Goal: Task Accomplishment & Management: Manage account settings

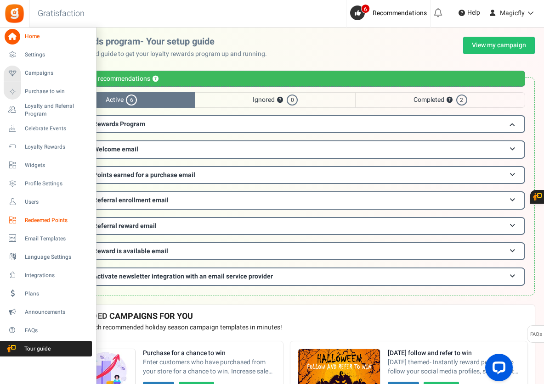
click at [45, 222] on span "Redeemed Points" at bounding box center [57, 221] width 64 height 8
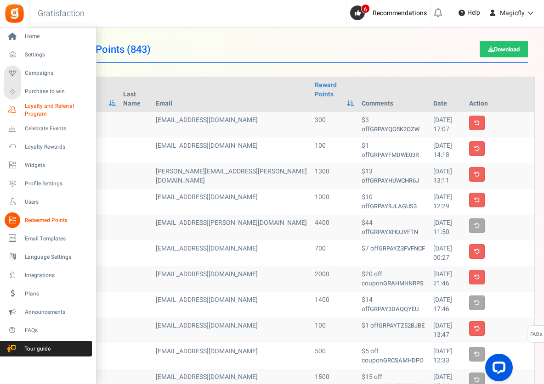
click at [40, 107] on span "Loyalty and Referral Program" at bounding box center [58, 110] width 67 height 16
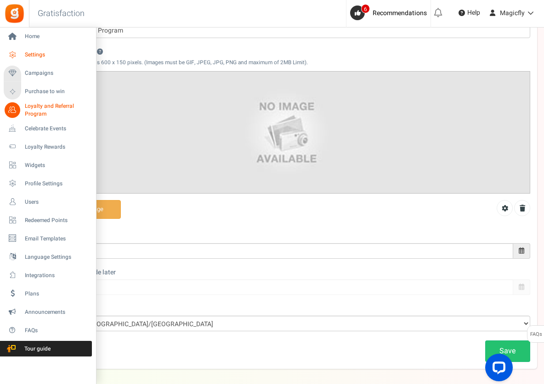
scroll to position [125, 0]
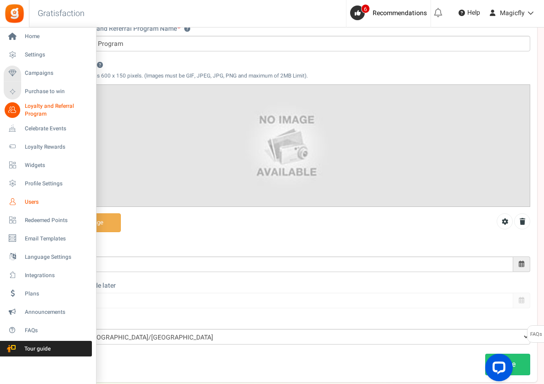
click at [34, 202] on span "Users" at bounding box center [57, 202] width 64 height 8
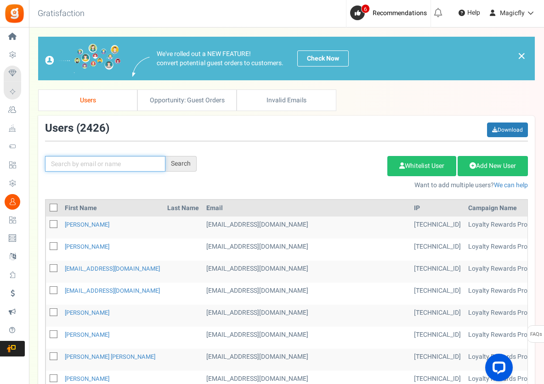
click at [79, 166] on input "text" at bounding box center [105, 164] width 120 height 16
paste input "[EMAIL_ADDRESS][DOMAIN_NAME]"
type input "[EMAIL_ADDRESS][DOMAIN_NAME]"
click at [187, 164] on div "Search" at bounding box center [180, 164] width 31 height 16
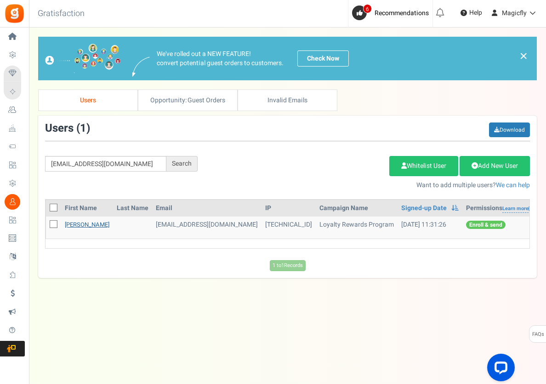
click at [79, 224] on link "[PERSON_NAME]" at bounding box center [87, 224] width 45 height 9
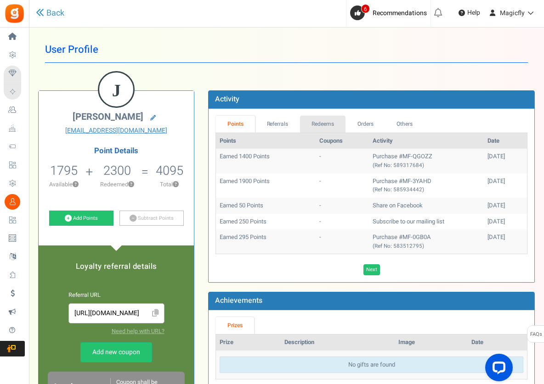
click at [333, 124] on link "Redeems" at bounding box center [323, 124] width 46 height 17
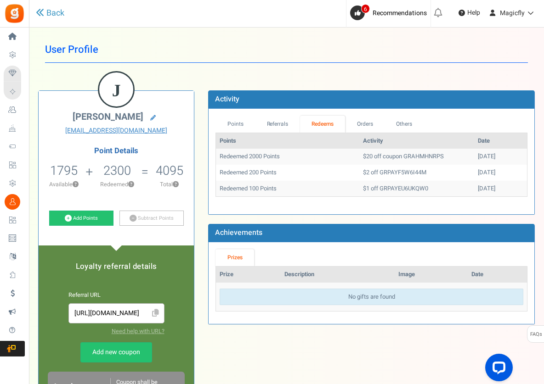
click at [442, 169] on td "$2 off GRPAYF5W6I44M" at bounding box center [416, 173] width 115 height 16
click at [367, 130] on link "Orders" at bounding box center [365, 124] width 40 height 17
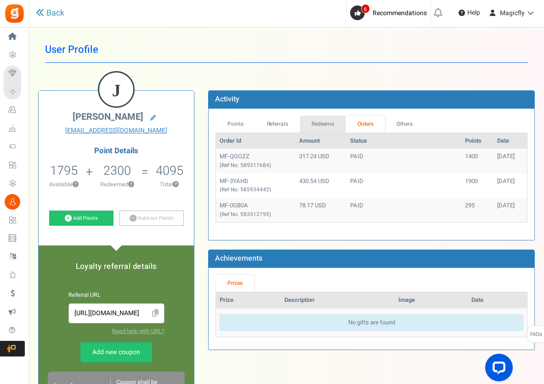
click at [325, 128] on link "Redeems" at bounding box center [323, 124] width 46 height 17
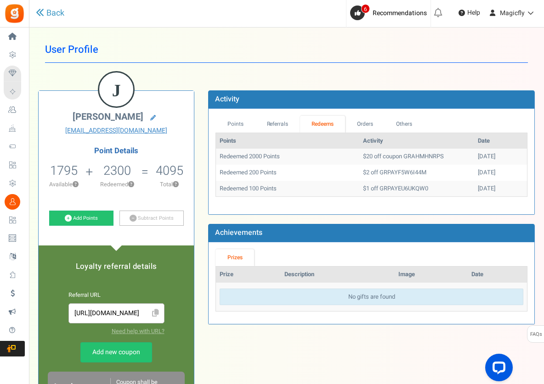
click at [418, 176] on td "$2 off GRPAYF5W6I44M" at bounding box center [416, 173] width 115 height 16
drag, startPoint x: 412, startPoint y: 174, endPoint x: 404, endPoint y: 175, distance: 8.8
click at [404, 175] on td "$2 off GRPAYF5W6I44M" at bounding box center [416, 173] width 115 height 16
click at [382, 175] on td "$2 off GRPAYF5W6I44M" at bounding box center [416, 173] width 115 height 16
click at [375, 170] on td "$2 off GRPAYF5W6I44M" at bounding box center [416, 173] width 115 height 16
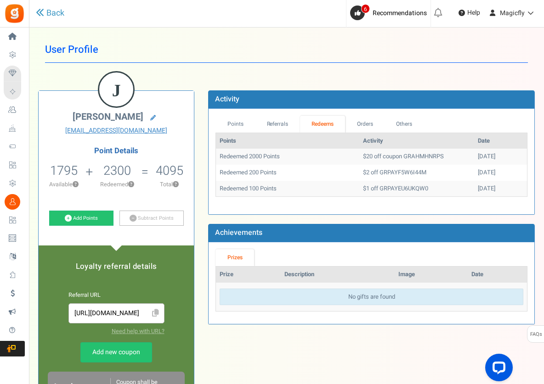
click at [376, 162] on td "$20 off coupon GRAHMHNRPS" at bounding box center [416, 157] width 115 height 16
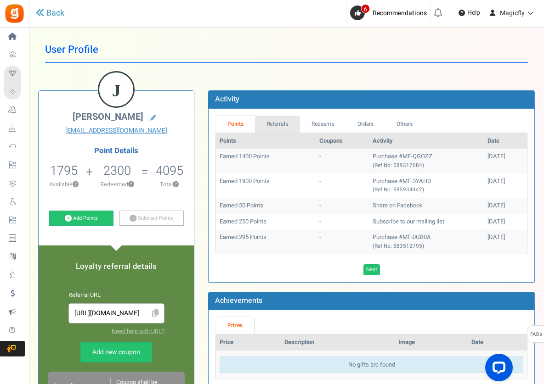
click at [273, 121] on link "Referrals" at bounding box center [277, 124] width 45 height 17
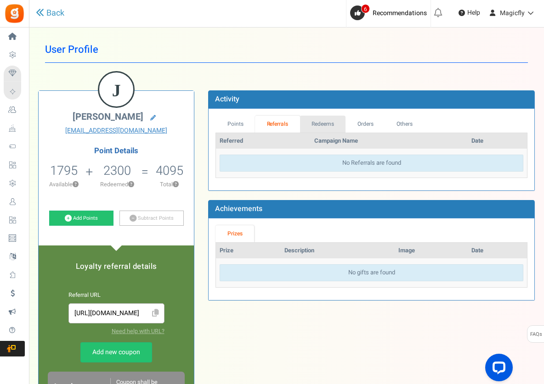
click at [322, 122] on link "Redeems" at bounding box center [323, 124] width 46 height 17
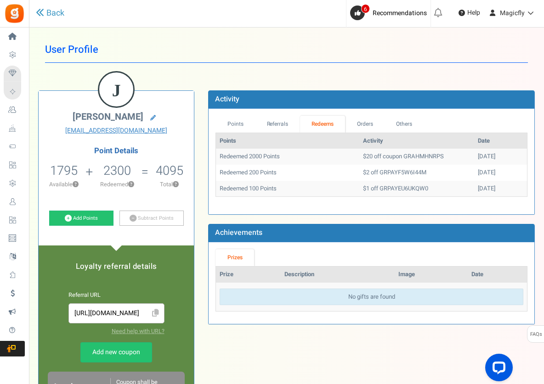
click at [393, 175] on td "$2 off GRPAYF5W6I44M" at bounding box center [416, 173] width 115 height 16
click at [392, 175] on td "$2 off GRPAYF5W6I44M" at bounding box center [416, 173] width 115 height 16
click at [396, 174] on td "$2 off GRPAYF5W6I44M" at bounding box center [416, 173] width 115 height 16
click at [400, 174] on td "$2 off GRPAYF5W6I44M" at bounding box center [416, 173] width 115 height 16
click at [407, 176] on td "$2 off GRPAYF5W6I44M" at bounding box center [416, 173] width 115 height 16
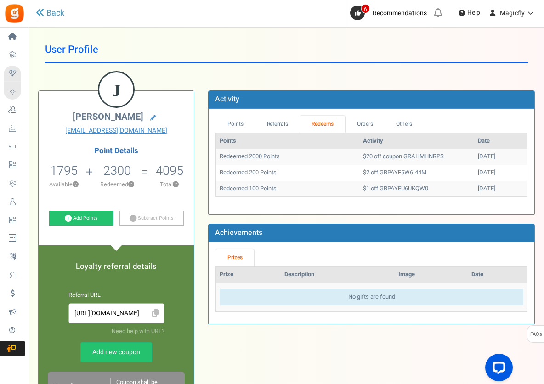
click at [408, 176] on td "$2 off GRPAYF5W6I44M" at bounding box center [416, 173] width 115 height 16
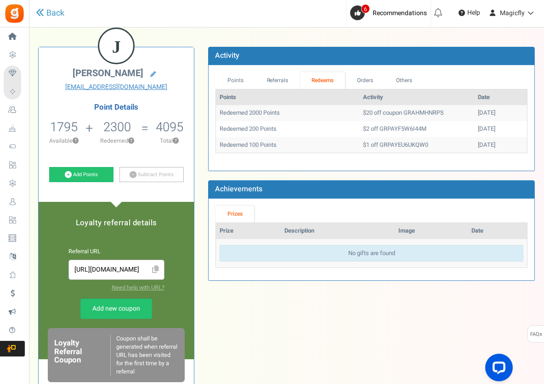
scroll to position [42, 0]
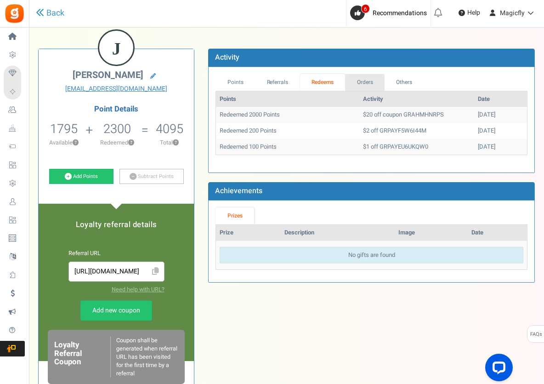
click at [356, 75] on link "Orders" at bounding box center [365, 82] width 40 height 17
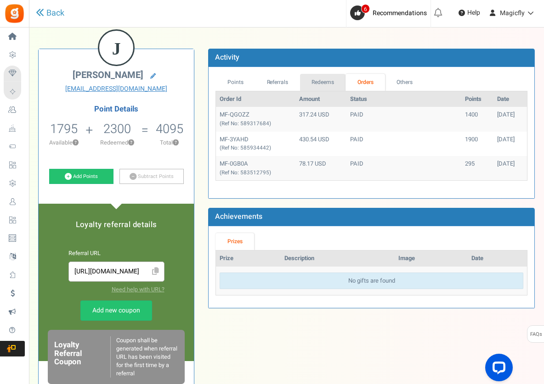
click at [321, 86] on link "Redeems" at bounding box center [323, 82] width 46 height 17
